Goal: Task Accomplishment & Management: Complete application form

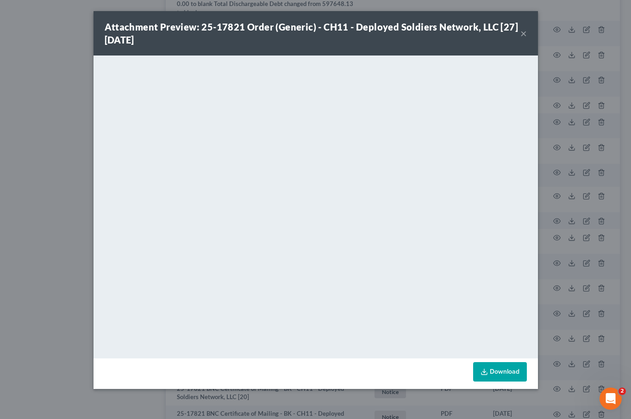
click at [524, 37] on button "×" at bounding box center [523, 33] width 6 height 11
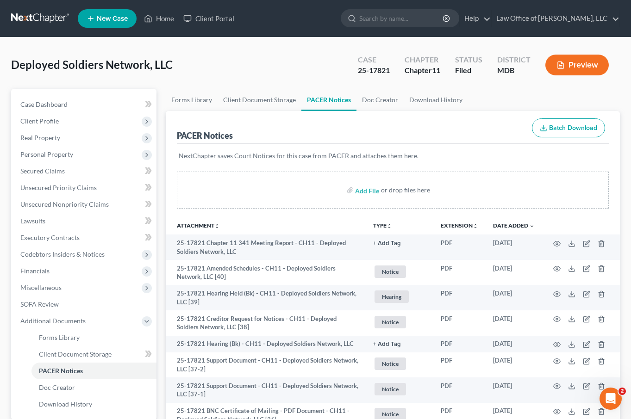
click at [43, 20] on link at bounding box center [40, 18] width 59 height 17
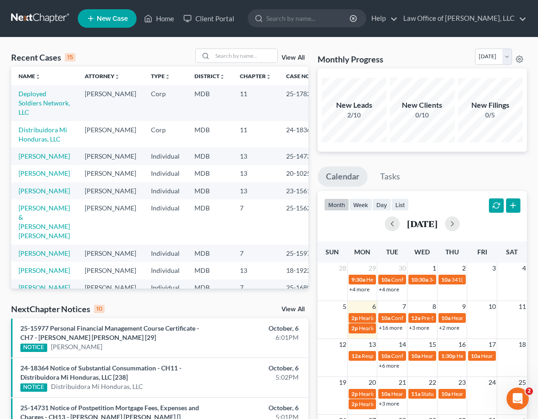
click at [99, 22] on span "New Case" at bounding box center [112, 18] width 31 height 7
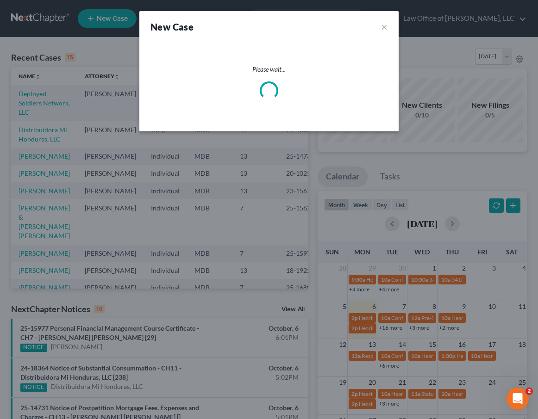
select select "38"
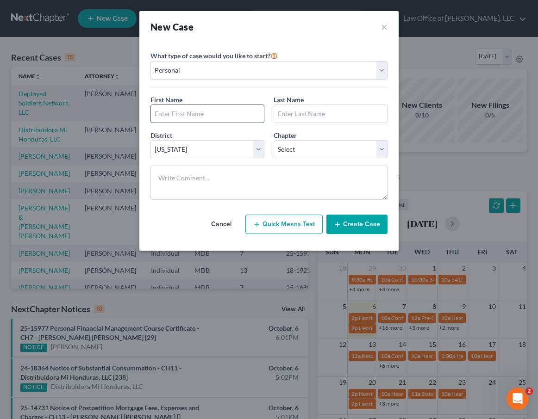
click at [212, 109] on input "text" at bounding box center [207, 114] width 113 height 18
type input "Keniesha"
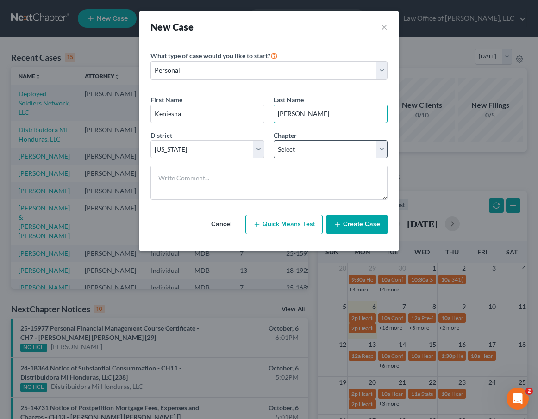
type input "Williams"
click at [337, 148] on select "Select 7 11 12 13" at bounding box center [330, 149] width 114 height 19
select select "0"
click at [273, 140] on select "Select 7 11 12 13" at bounding box center [330, 149] width 114 height 19
click at [352, 226] on button "Create Case" at bounding box center [356, 224] width 61 height 19
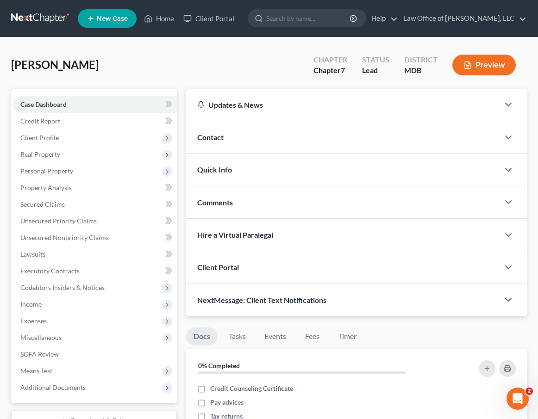
click at [235, 271] on span "Client Portal" at bounding box center [218, 267] width 42 height 9
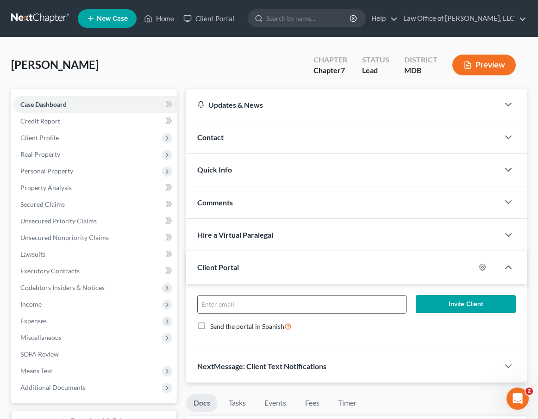
click at [237, 307] on input "email" at bounding box center [302, 305] width 208 height 18
paste input "kenieshawilliams87@gmail.com"
type input "kenieshawilliams87@gmail.com"
click at [463, 309] on button "Invite Client" at bounding box center [465, 304] width 100 height 19
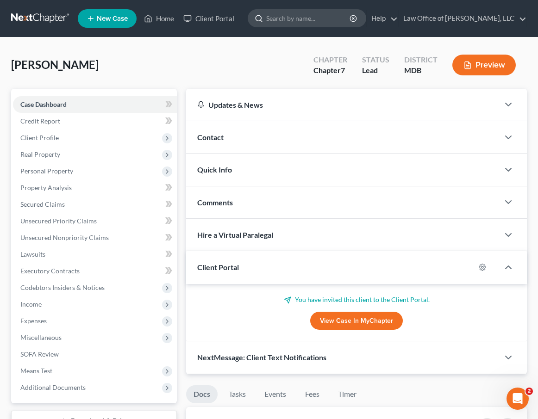
click at [326, 20] on input "search" at bounding box center [308, 18] width 85 height 17
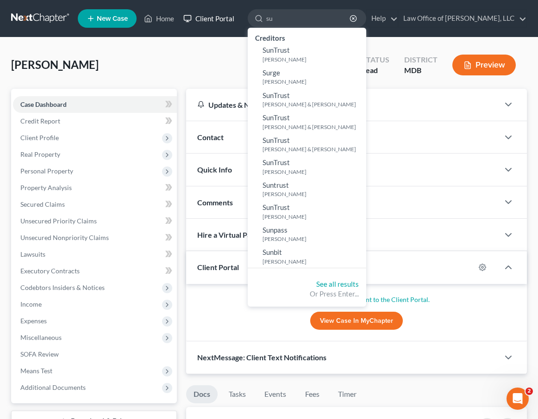
type input "su"
click at [204, 23] on link "Client Portal" at bounding box center [209, 18] width 60 height 17
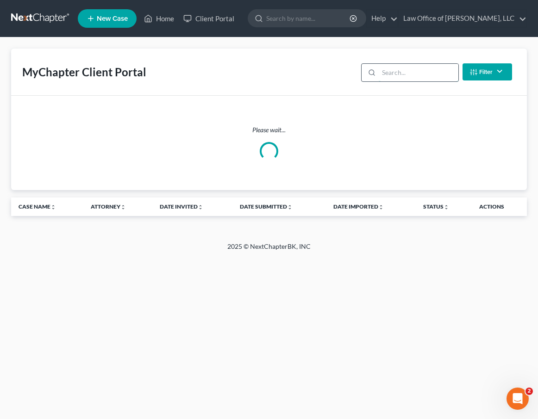
click at [392, 74] on input "search" at bounding box center [417, 73] width 79 height 18
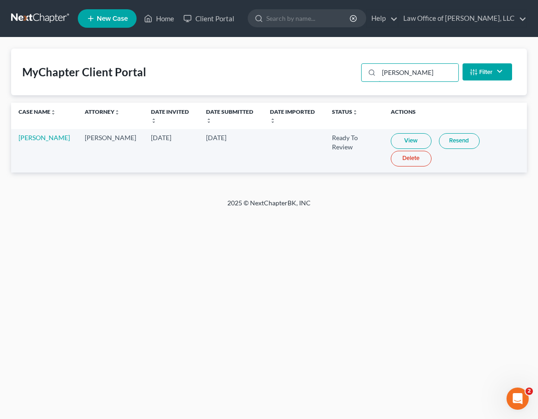
type input "suhail"
click at [400, 136] on link "View" at bounding box center [410, 141] width 41 height 16
